Goal: Information Seeking & Learning: Find specific fact

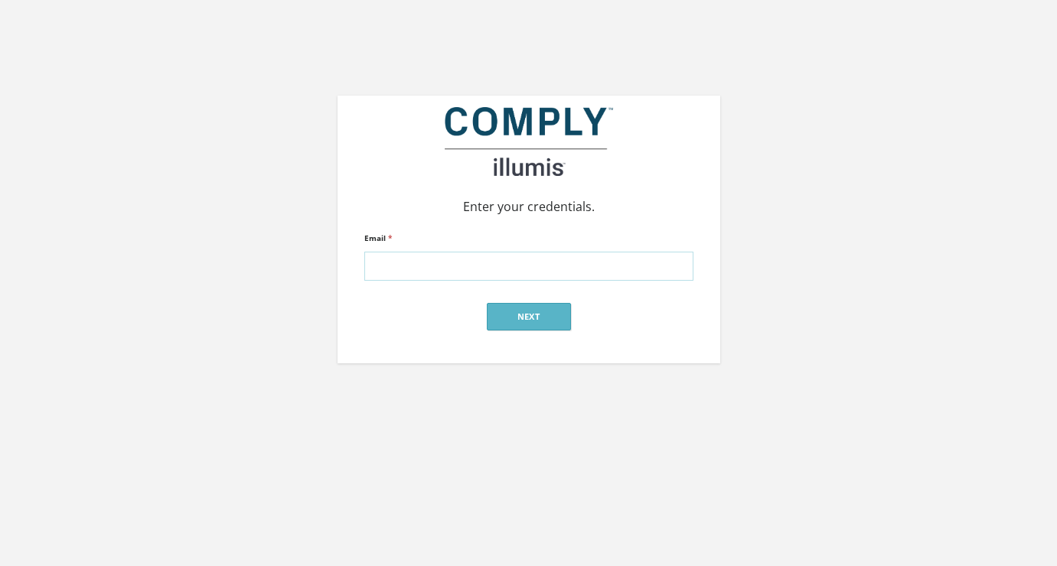
type input "alex@silverstreetstrategies.com"
click input "submit" at bounding box center [0, 0] width 0 height 0
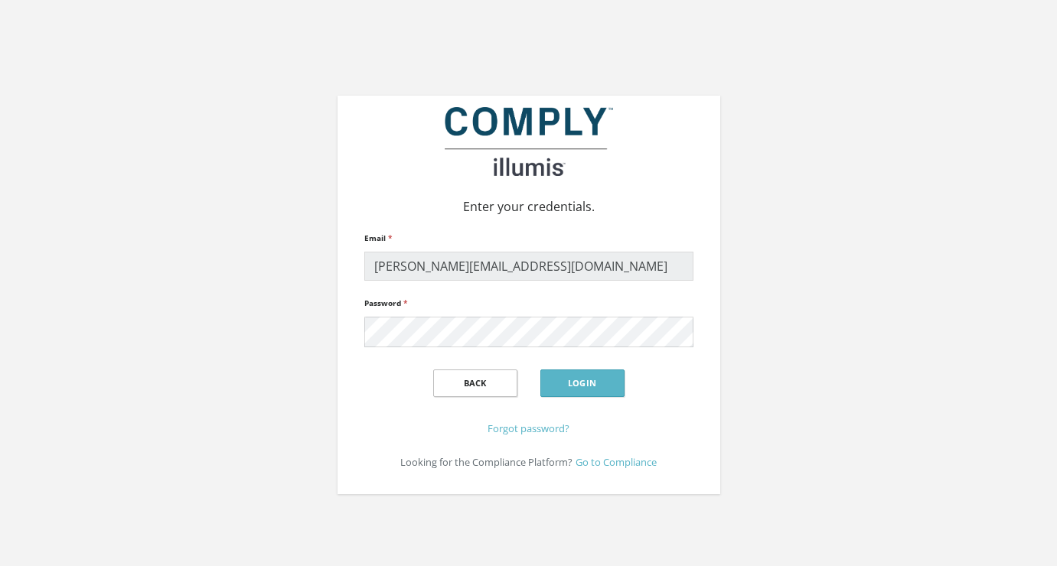
click input "submit" at bounding box center [0, 0] width 0 height 0
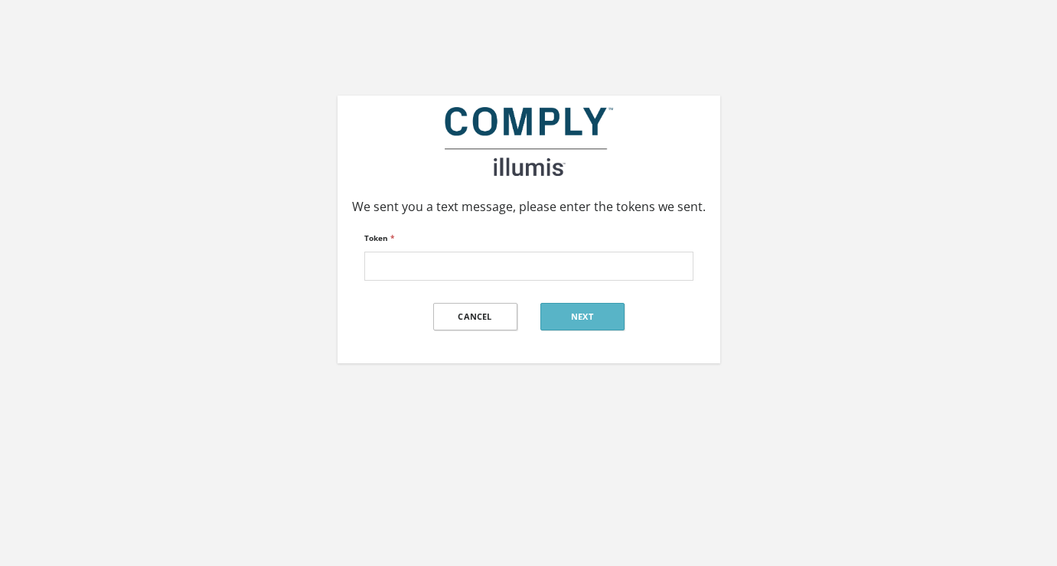
click at [549, 256] on input "Token *" at bounding box center [528, 266] width 329 height 29
type input "911698"
click input "submit" at bounding box center [0, 0] width 0 height 0
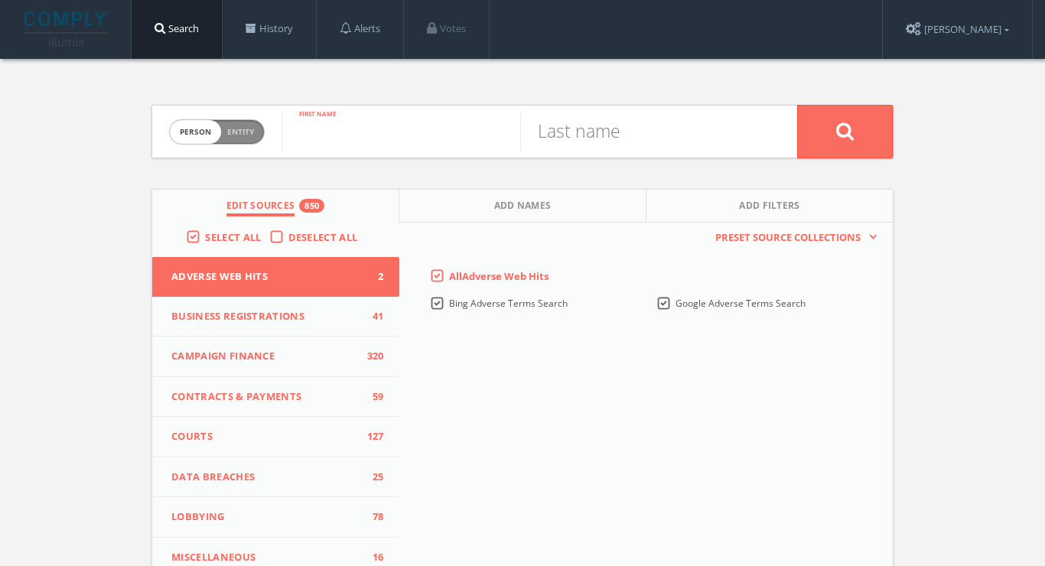
click at [432, 149] on input "text" at bounding box center [401, 132] width 239 height 40
type input "[PERSON_NAME]"
click at [845, 131] on button at bounding box center [845, 132] width 96 height 54
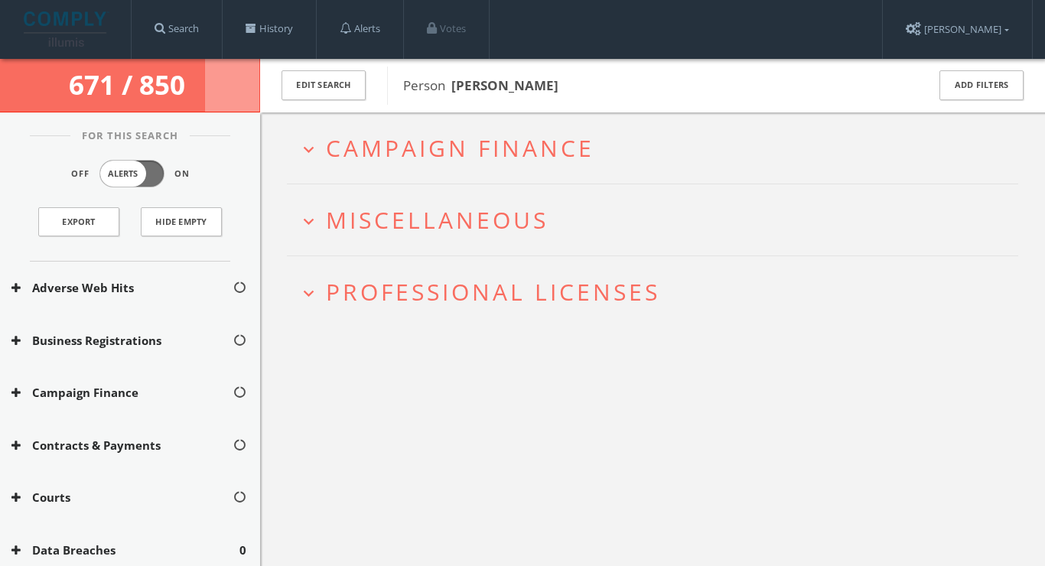
click at [592, 293] on span "Professional Licenses" at bounding box center [493, 291] width 334 height 31
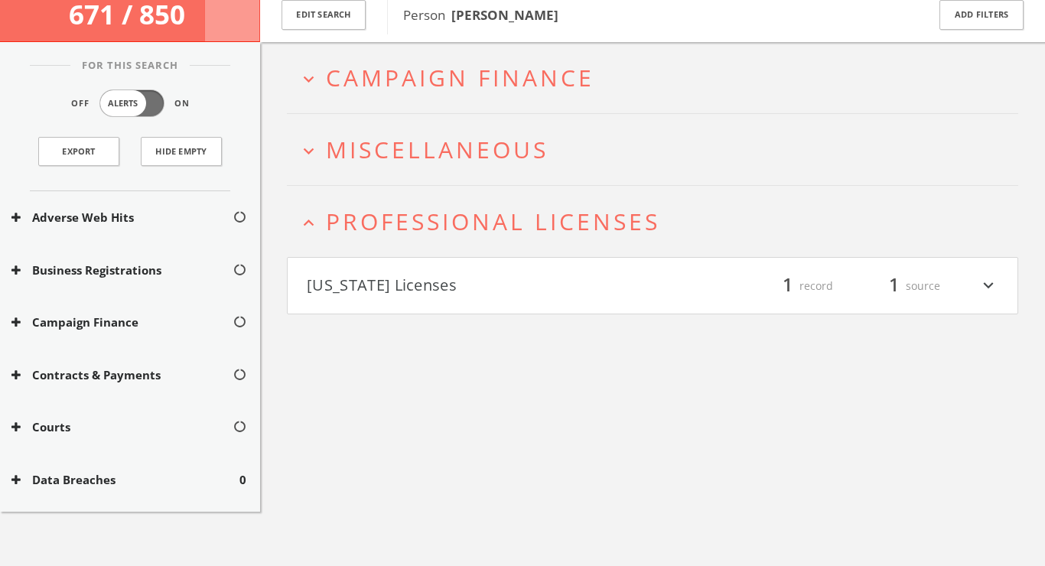
scroll to position [89, 0]
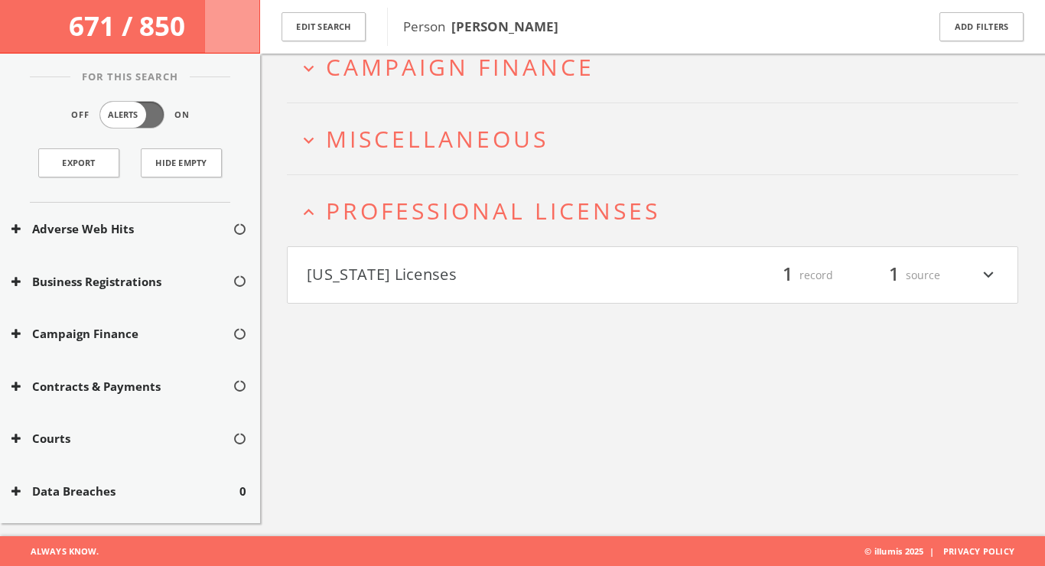
click at [591, 289] on h4 "[US_STATE] Licenses filter_list 1 record 1 source expand_more" at bounding box center [653, 275] width 730 height 57
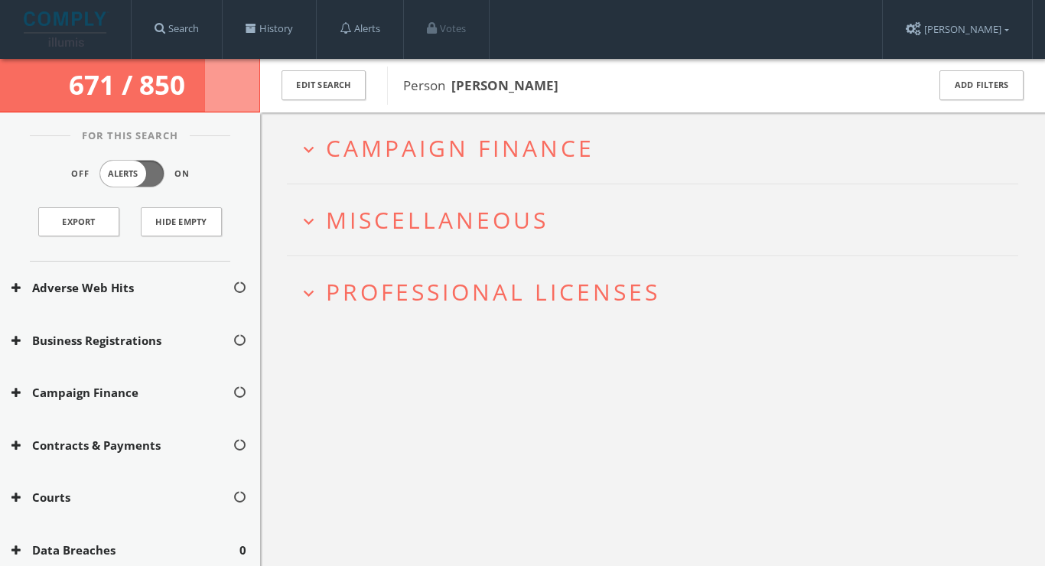
click at [559, 285] on span "Professional Licenses" at bounding box center [493, 291] width 334 height 31
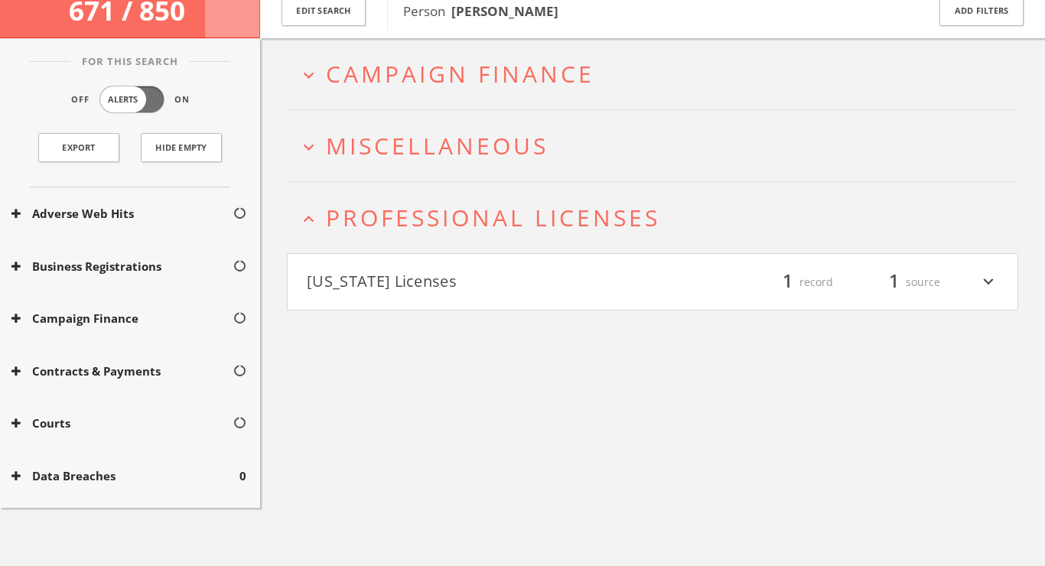
scroll to position [89, 0]
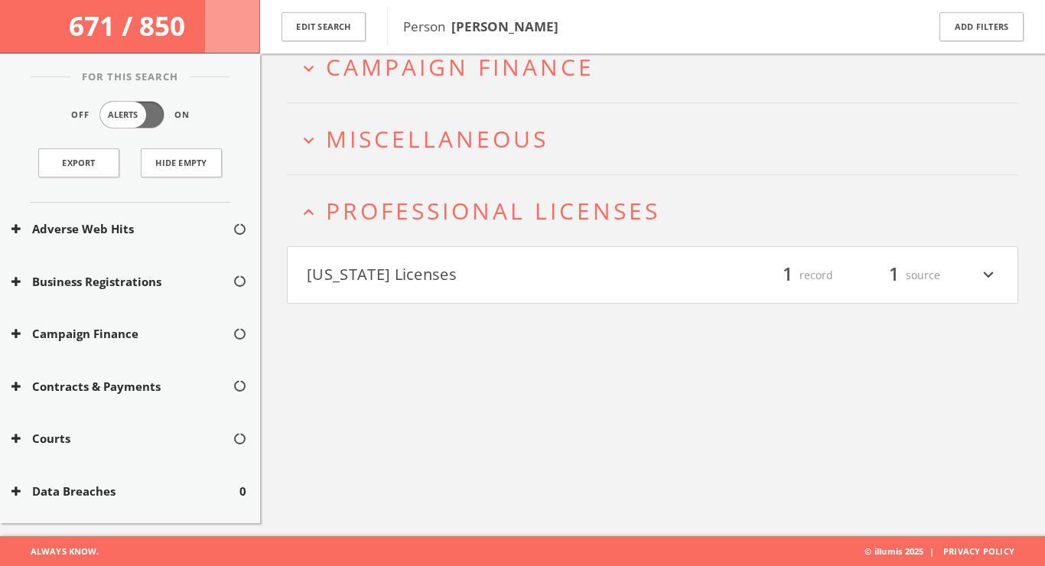
click at [555, 150] on button "expand_more Miscellaneous" at bounding box center [658, 138] width 720 height 25
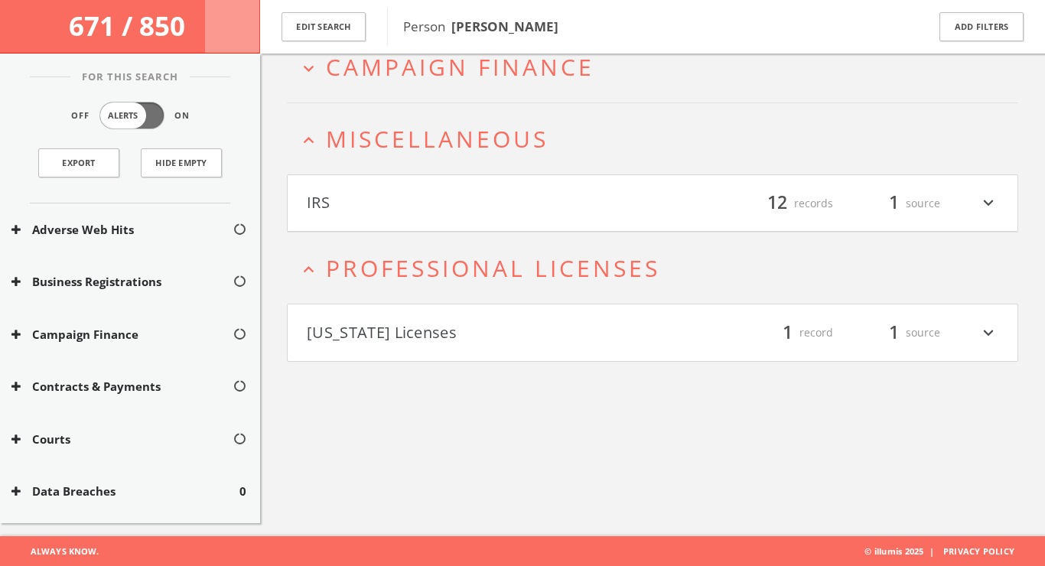
click at [520, 191] on button "IRS" at bounding box center [480, 204] width 346 height 26
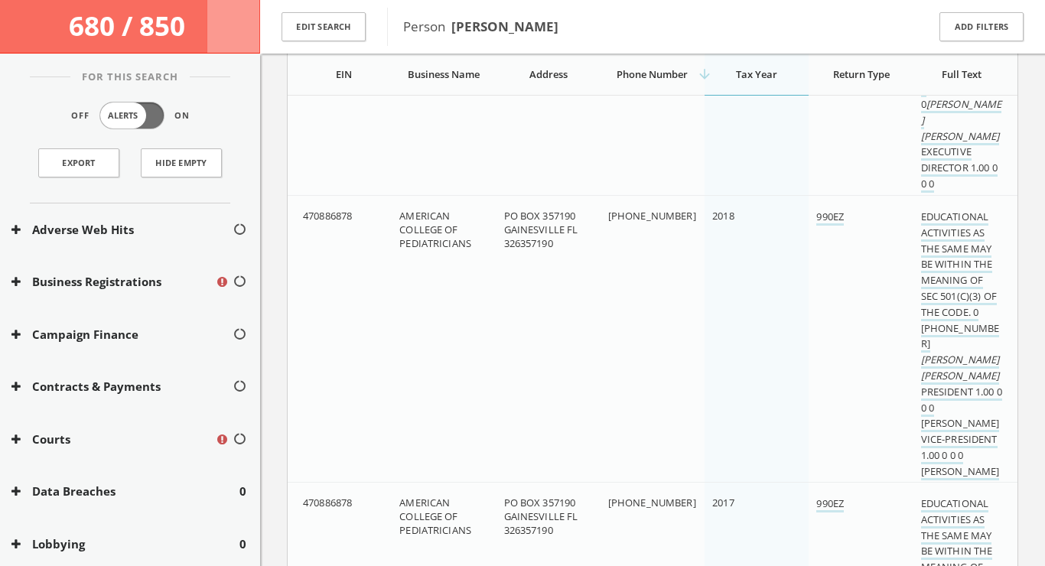
scroll to position [491, 0]
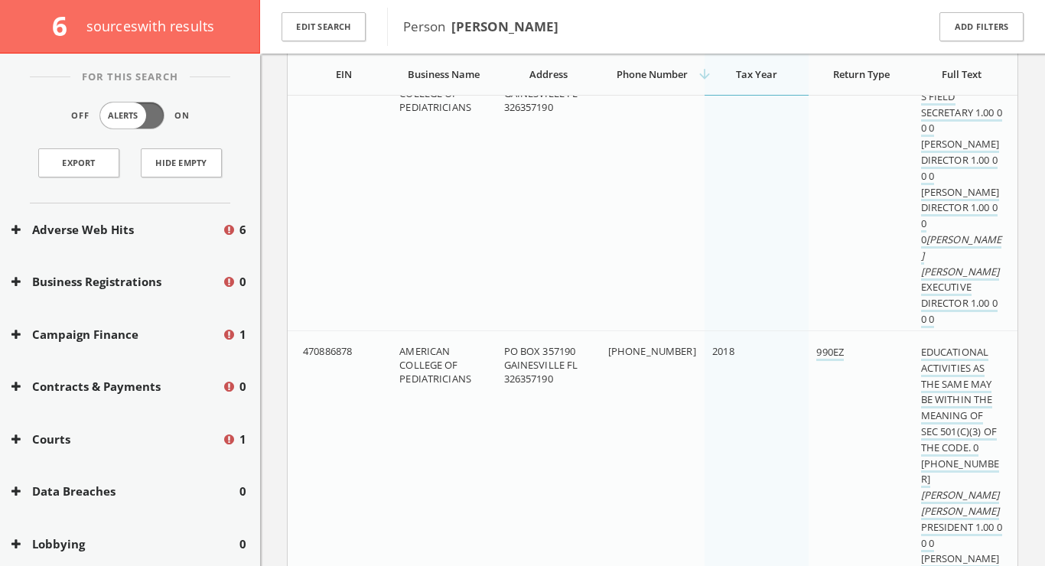
click at [798, 191] on td "2019" at bounding box center [757, 240] width 104 height 360
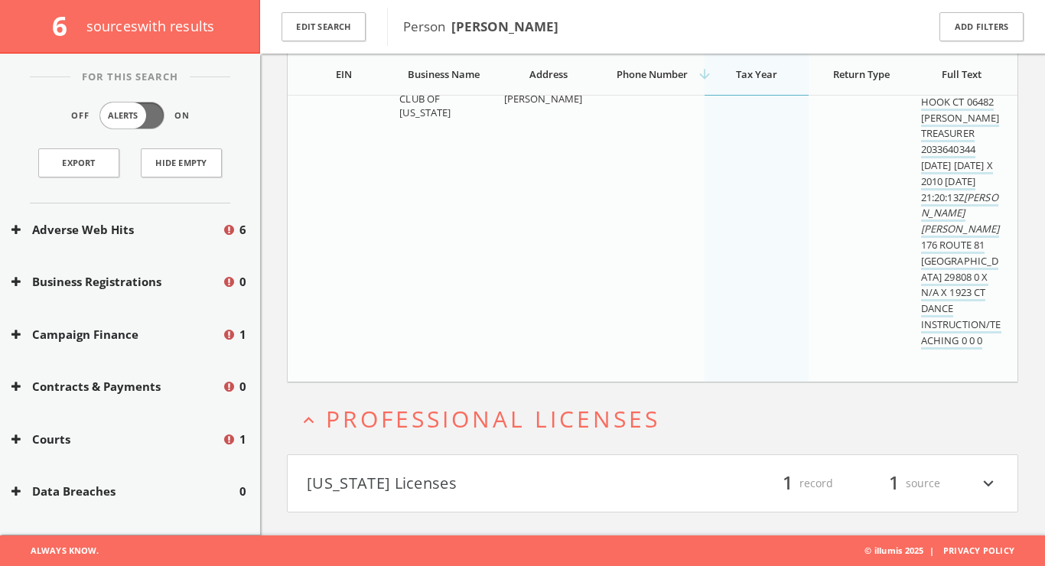
scroll to position [0, 0]
